Goal: Communication & Community: Answer question/provide support

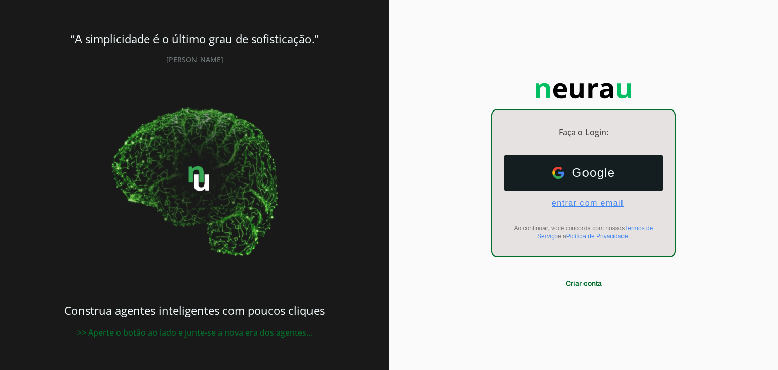
click at [581, 207] on span "entrar com email" at bounding box center [583, 202] width 80 height 9
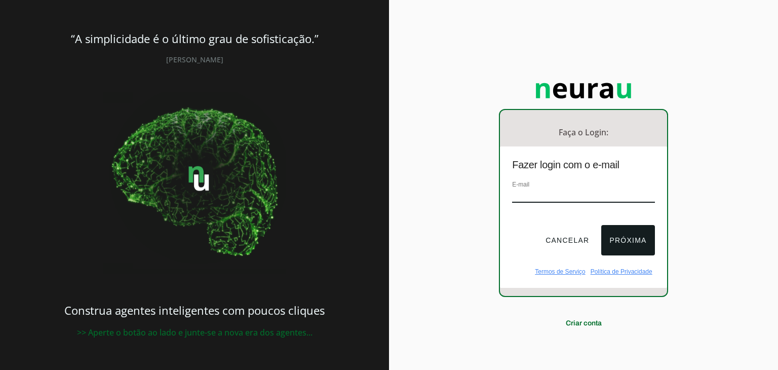
click at [569, 184] on div "E-mail" at bounding box center [583, 196] width 142 height 34
type input "[EMAIL_ADDRESS][DOMAIN_NAME]"
click at [623, 239] on button "Próxima" at bounding box center [627, 240] width 53 height 30
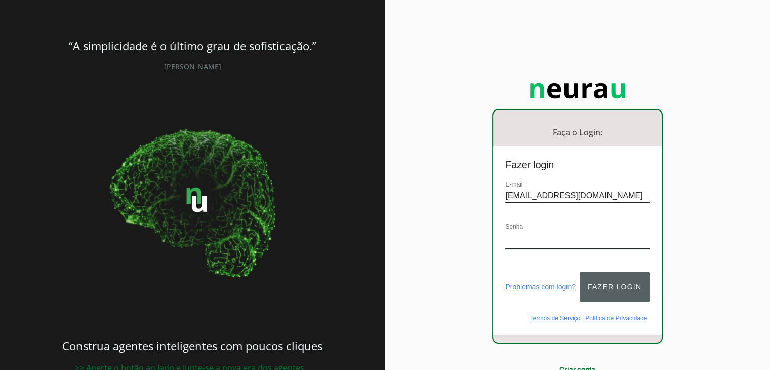
click at [618, 272] on button "Fazer login" at bounding box center [615, 286] width 70 height 30
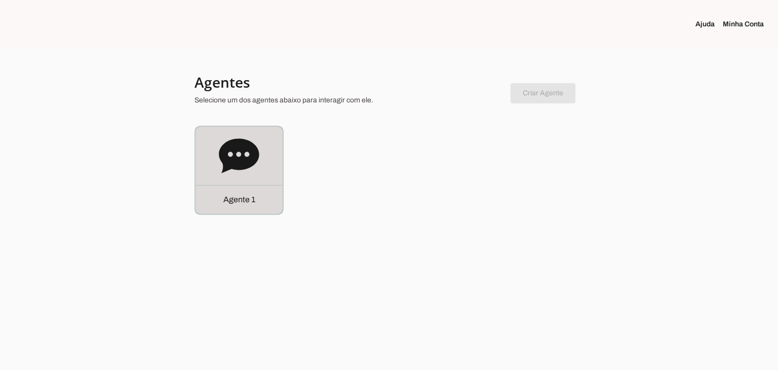
click at [251, 158] on icon at bounding box center [239, 155] width 40 height 34
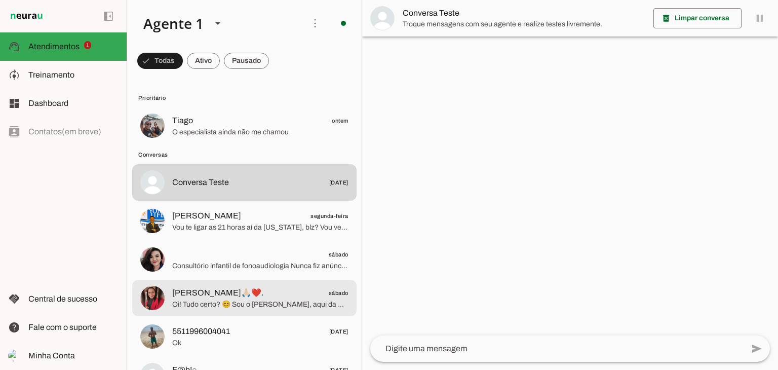
click at [233, 296] on span "[PERSON_NAME]🙏🏻❤️." at bounding box center [217, 293] width 91 height 12
